Goal: Task Accomplishment & Management: Use online tool/utility

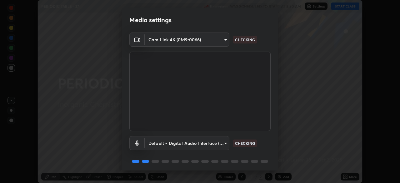
scroll to position [22, 0]
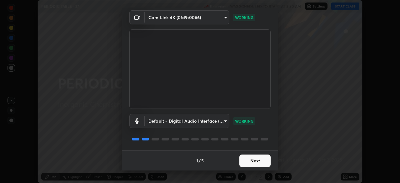
click at [265, 158] on button "Next" at bounding box center [254, 160] width 31 height 12
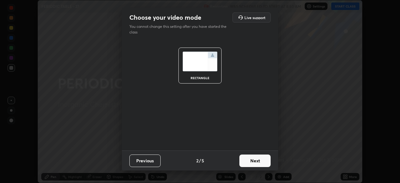
scroll to position [0, 0]
click at [265, 162] on button "Next" at bounding box center [254, 160] width 31 height 12
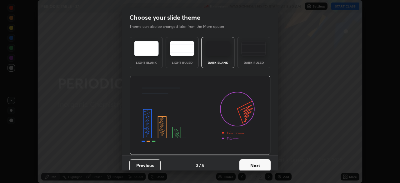
click at [264, 166] on button "Next" at bounding box center [254, 165] width 31 height 12
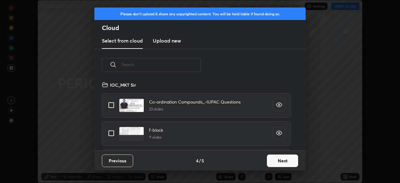
click at [276, 163] on button "Next" at bounding box center [282, 160] width 31 height 12
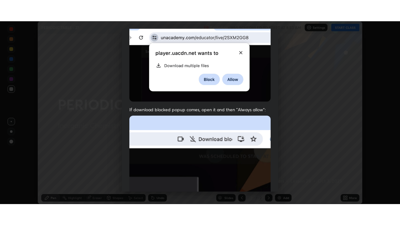
scroll to position [150, 0]
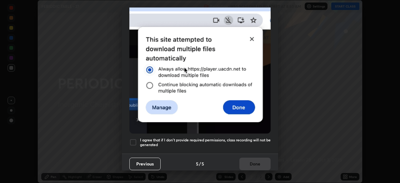
click at [131, 141] on div at bounding box center [132, 141] width 7 height 7
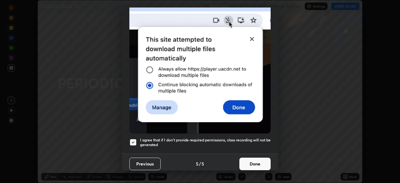
click at [250, 161] on button "Done" at bounding box center [254, 163] width 31 height 12
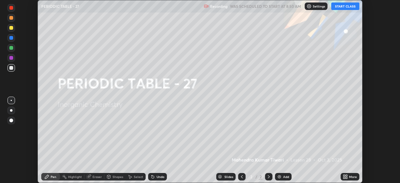
click at [348, 8] on button "START CLASS" at bounding box center [345, 5] width 28 height 7
click at [344, 175] on icon at bounding box center [344, 176] width 2 height 2
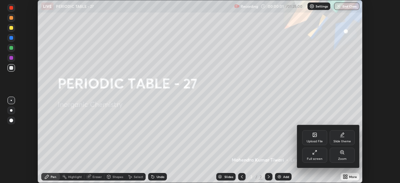
click at [319, 154] on div "Full screen" at bounding box center [314, 154] width 25 height 15
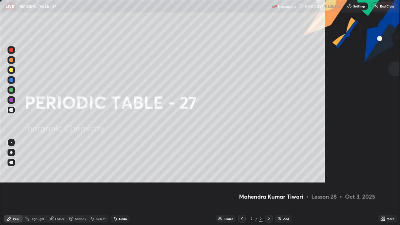
scroll to position [225, 400]
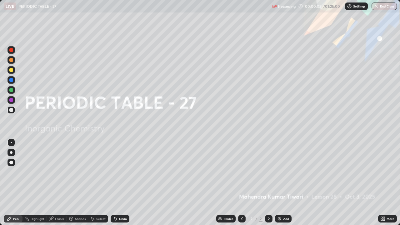
click at [281, 182] on img at bounding box center [279, 218] width 5 height 5
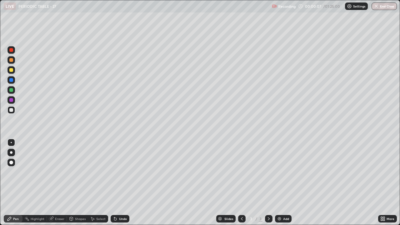
click at [12, 69] on div at bounding box center [11, 70] width 4 height 4
click at [12, 164] on div at bounding box center [11, 162] width 4 height 4
click at [11, 110] on div at bounding box center [11, 110] width 4 height 4
click at [96, 182] on div "Select" at bounding box center [100, 218] width 9 height 3
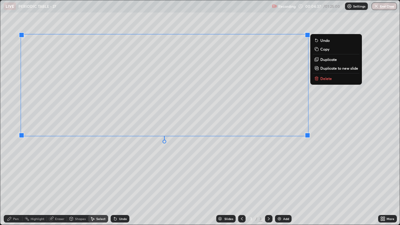
click at [321, 79] on p "Delete" at bounding box center [326, 78] width 12 height 5
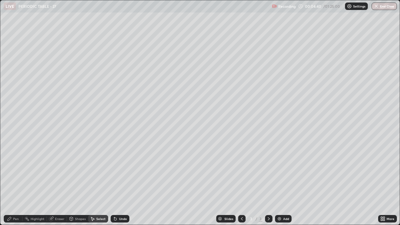
click at [9, 182] on icon at bounding box center [9, 219] width 4 height 4
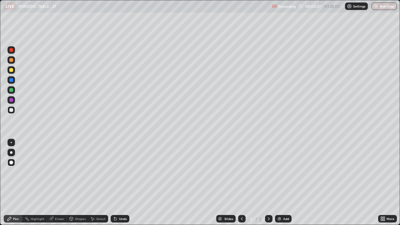
click at [12, 111] on div at bounding box center [11, 110] width 4 height 4
click at [121, 182] on div "Undo" at bounding box center [123, 218] width 8 height 3
click at [119, 182] on div "Undo" at bounding box center [123, 218] width 8 height 3
click at [287, 182] on div "Add" at bounding box center [283, 218] width 17 height 7
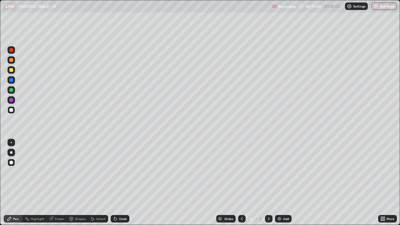
click at [244, 182] on div at bounding box center [241, 218] width 7 height 7
click at [268, 182] on icon at bounding box center [268, 218] width 5 height 5
click at [12, 110] on div at bounding box center [11, 110] width 4 height 4
click at [11, 70] on div at bounding box center [11, 70] width 4 height 4
click at [285, 182] on div "Add" at bounding box center [286, 218] width 6 height 3
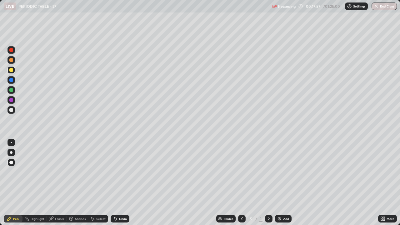
click at [10, 110] on div at bounding box center [11, 110] width 4 height 4
click at [11, 89] on div at bounding box center [11, 90] width 4 height 4
click at [10, 107] on div at bounding box center [10, 109] width 7 height 7
click at [95, 182] on div "Select" at bounding box center [98, 218] width 20 height 7
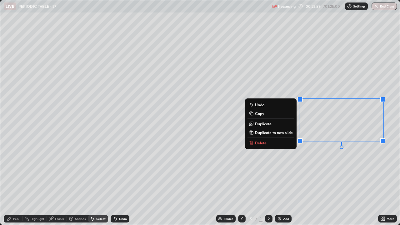
click at [270, 145] on button "Delete" at bounding box center [270, 142] width 47 height 7
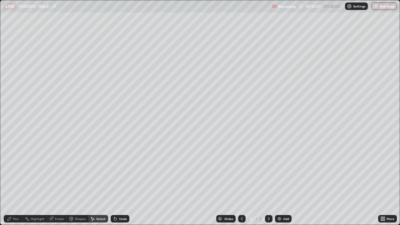
click at [75, 182] on div "Shapes" at bounding box center [77, 218] width 21 height 7
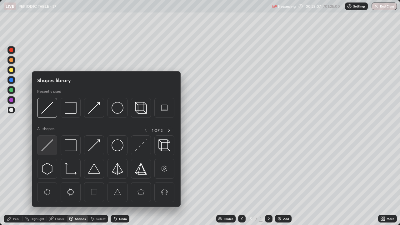
click at [49, 144] on img at bounding box center [47, 145] width 12 height 12
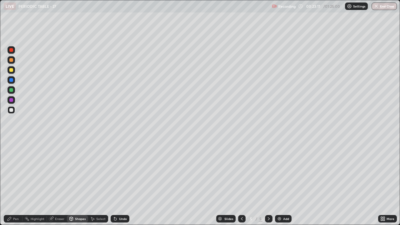
click at [13, 182] on div "Pen" at bounding box center [13, 218] width 19 height 7
click at [11, 71] on div at bounding box center [11, 70] width 4 height 4
click at [11, 90] on div at bounding box center [11, 90] width 4 height 4
click at [281, 182] on div "Add" at bounding box center [283, 218] width 17 height 7
click at [10, 70] on div at bounding box center [11, 70] width 4 height 4
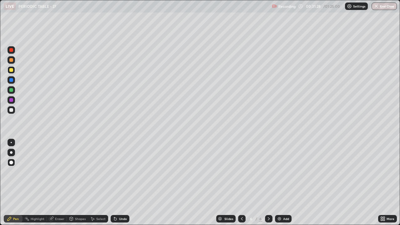
click at [120, 182] on div "Undo" at bounding box center [120, 218] width 19 height 7
click at [121, 182] on div "Undo" at bounding box center [123, 218] width 8 height 3
click at [11, 110] on div at bounding box center [11, 110] width 4 height 4
click at [77, 182] on div "Shapes" at bounding box center [80, 218] width 11 height 3
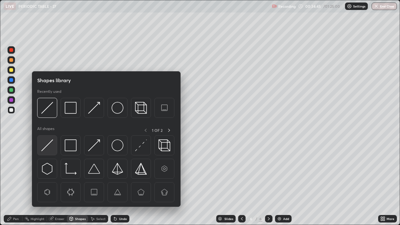
click at [49, 150] on img at bounding box center [47, 145] width 12 height 12
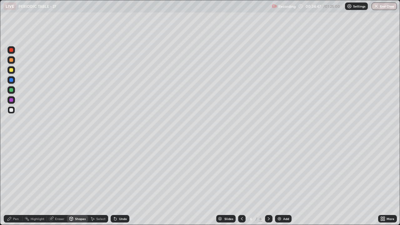
click at [12, 182] on icon at bounding box center [9, 218] width 5 height 5
click at [241, 182] on icon at bounding box center [242, 218] width 2 height 3
click at [268, 182] on icon at bounding box center [268, 218] width 5 height 5
click at [13, 91] on div at bounding box center [10, 89] width 7 height 7
click at [8, 112] on div at bounding box center [10, 109] width 7 height 7
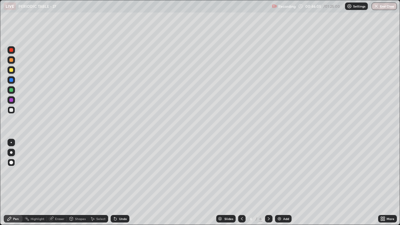
click at [9, 87] on div at bounding box center [10, 89] width 7 height 7
click at [114, 182] on icon at bounding box center [114, 217] width 1 height 1
click at [348, 182] on div "Slides 6 / 6 Add" at bounding box center [253, 218] width 249 height 12
click at [350, 182] on div "Slides 6 / 6 Add" at bounding box center [253, 218] width 249 height 12
click at [281, 182] on div "Add" at bounding box center [283, 218] width 17 height 7
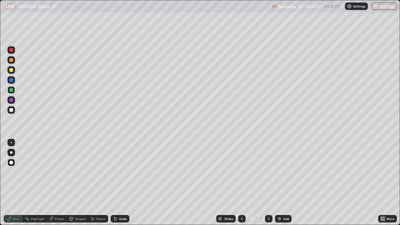
click at [12, 69] on div at bounding box center [11, 70] width 4 height 4
click at [12, 110] on div at bounding box center [11, 110] width 4 height 4
click at [11, 91] on div at bounding box center [11, 90] width 4 height 4
click at [11, 106] on div at bounding box center [10, 109] width 7 height 7
click at [286, 182] on div "Add" at bounding box center [286, 218] width 6 height 3
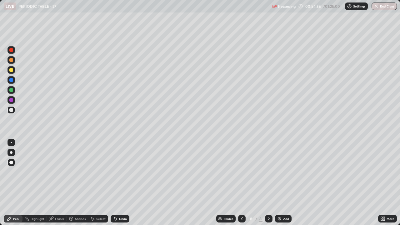
click at [11, 68] on div at bounding box center [11, 70] width 4 height 4
click at [10, 111] on div at bounding box center [11, 110] width 4 height 4
click at [76, 182] on div "Shapes" at bounding box center [80, 218] width 11 height 3
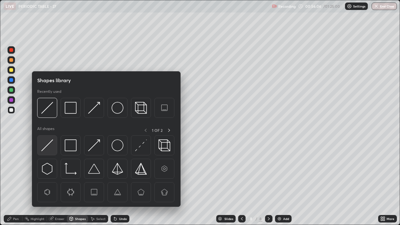
click at [49, 149] on img at bounding box center [47, 145] width 12 height 12
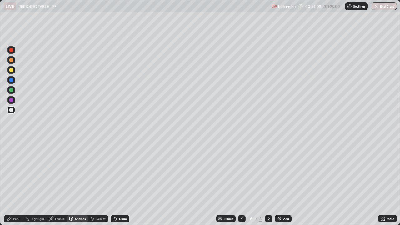
click at [9, 88] on div at bounding box center [10, 89] width 7 height 7
click at [118, 182] on div "Undo" at bounding box center [120, 218] width 19 height 7
click at [13, 182] on div "Pen" at bounding box center [16, 218] width 6 height 3
click at [11, 73] on div at bounding box center [10, 69] width 7 height 7
click at [281, 182] on img at bounding box center [279, 218] width 5 height 5
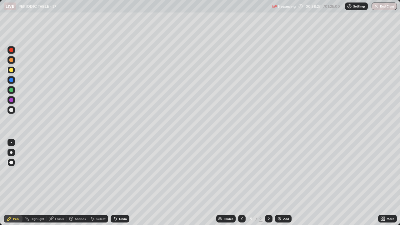
click at [8, 109] on div at bounding box center [10, 109] width 7 height 7
click at [287, 182] on div "Add" at bounding box center [286, 218] width 6 height 3
click at [12, 69] on div at bounding box center [11, 70] width 4 height 4
click at [95, 182] on div "Select" at bounding box center [98, 218] width 20 height 7
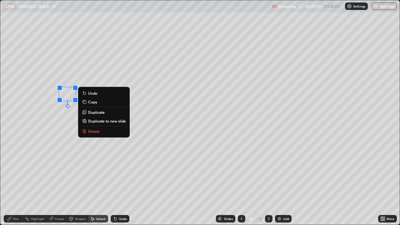
click at [55, 147] on div "0 ° Undo Copy Duplicate Duplicate to new slide Delete" at bounding box center [199, 112] width 399 height 224
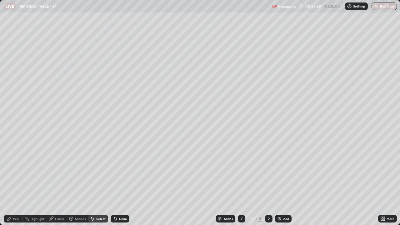
click at [15, 182] on div "Pen" at bounding box center [16, 218] width 6 height 3
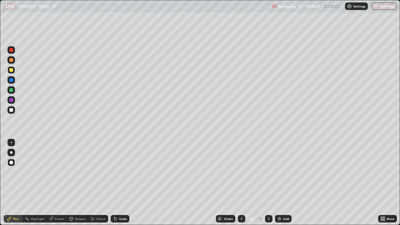
click at [280, 182] on div "Add" at bounding box center [283, 218] width 17 height 7
click at [10, 109] on div at bounding box center [11, 110] width 4 height 4
click at [12, 89] on div at bounding box center [11, 90] width 4 height 4
click at [12, 71] on div at bounding box center [11, 70] width 4 height 4
click at [280, 182] on img at bounding box center [279, 218] width 5 height 5
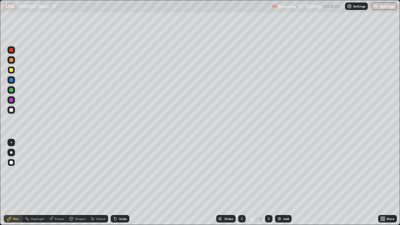
click at [10, 108] on div at bounding box center [11, 110] width 4 height 4
click at [12, 109] on div at bounding box center [11, 110] width 4 height 4
click at [82, 182] on div "Shapes" at bounding box center [77, 218] width 21 height 7
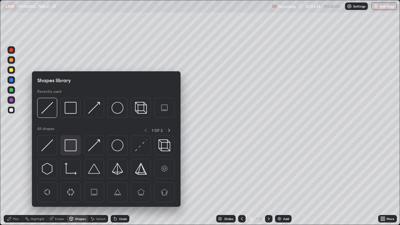
click at [69, 145] on img at bounding box center [71, 145] width 12 height 12
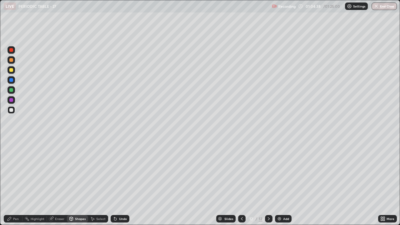
click at [9, 182] on icon at bounding box center [9, 218] width 5 height 5
click at [9, 88] on div at bounding box center [10, 89] width 7 height 7
click at [74, 182] on div "Shapes" at bounding box center [77, 218] width 21 height 7
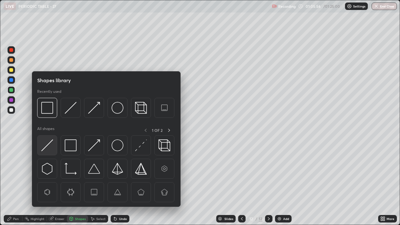
click at [54, 144] on div at bounding box center [47, 145] width 20 height 20
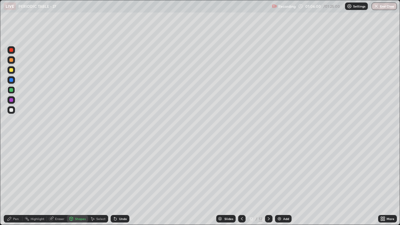
click at [14, 182] on div "Pen" at bounding box center [16, 218] width 6 height 3
click at [11, 110] on div at bounding box center [11, 110] width 4 height 4
click at [279, 182] on img at bounding box center [279, 218] width 5 height 5
click at [12, 69] on div at bounding box center [11, 70] width 4 height 4
click at [12, 107] on div at bounding box center [10, 109] width 7 height 7
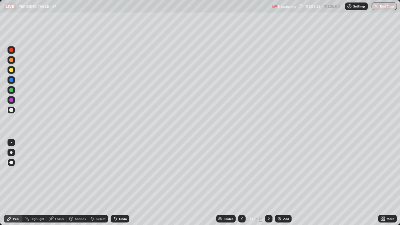
click at [280, 182] on img at bounding box center [279, 218] width 5 height 5
click at [14, 71] on div at bounding box center [10, 69] width 7 height 7
click at [9, 108] on div at bounding box center [10, 109] width 7 height 7
click at [281, 182] on div "Add" at bounding box center [283, 218] width 17 height 7
click at [384, 6] on button "End Class" at bounding box center [383, 5] width 25 height 7
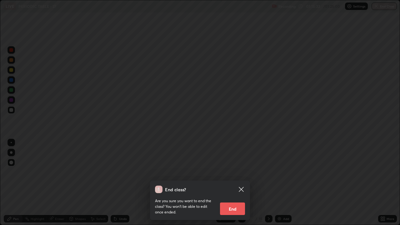
click at [238, 182] on button "End" at bounding box center [232, 208] width 25 height 12
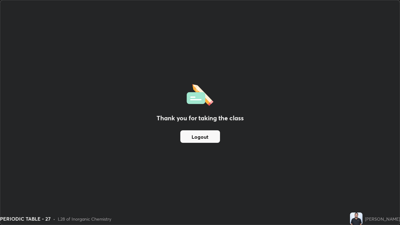
click at [215, 137] on button "Logout" at bounding box center [200, 136] width 40 height 12
